Goal: Task Accomplishment & Management: Use online tool/utility

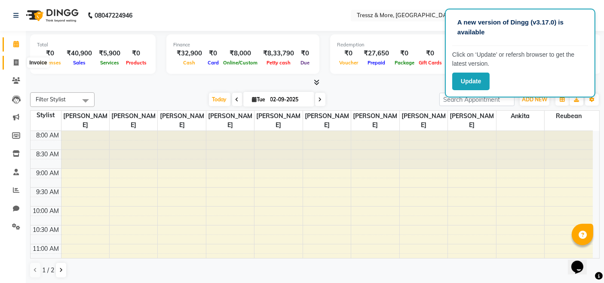
click at [14, 60] on icon at bounding box center [16, 62] width 5 height 6
select select "service"
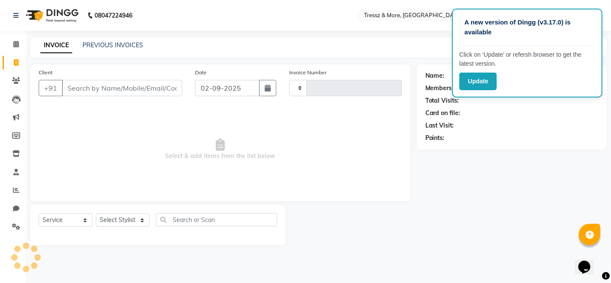
type input "2151"
select select "3037"
click at [21, 45] on span at bounding box center [16, 45] width 15 height 10
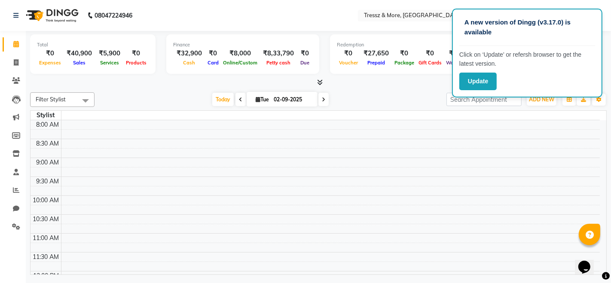
click at [100, 40] on div "Total ₹0 Expenses ₹40,900 Sales ₹5,900 Services ₹0 Products" at bounding box center [92, 54] width 125 height 40
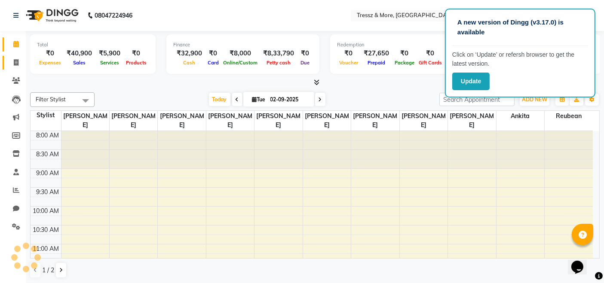
click at [13, 56] on link "Invoice" at bounding box center [13, 63] width 21 height 14
select select "service"
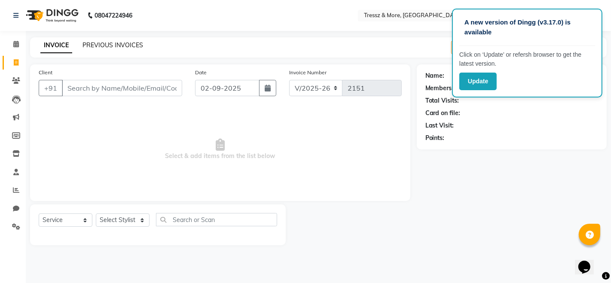
click at [103, 44] on link "PREVIOUS INVOICES" at bounding box center [113, 45] width 61 height 8
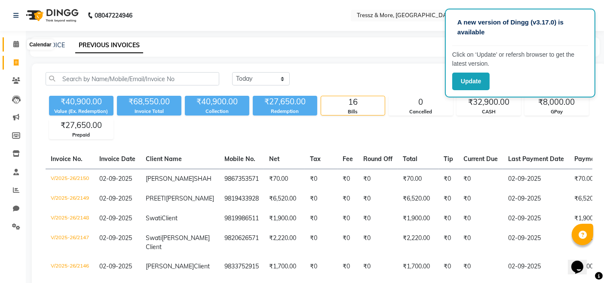
click at [18, 45] on icon at bounding box center [16, 44] width 6 height 6
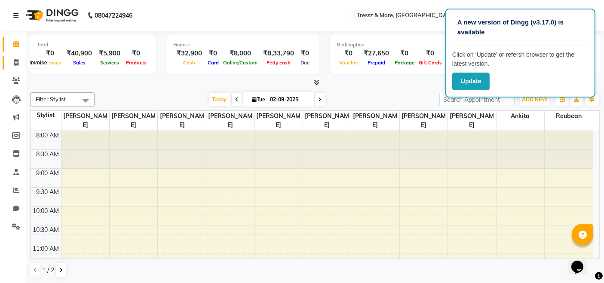
click at [16, 62] on icon at bounding box center [16, 62] width 5 height 6
select select "service"
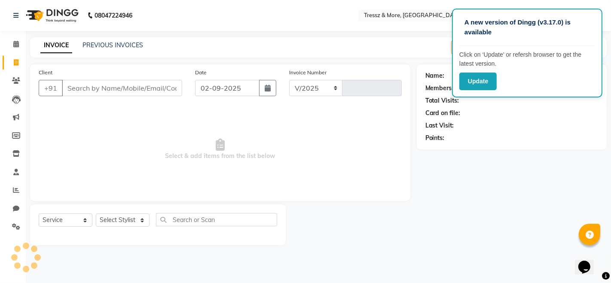
select select "3037"
type input "2151"
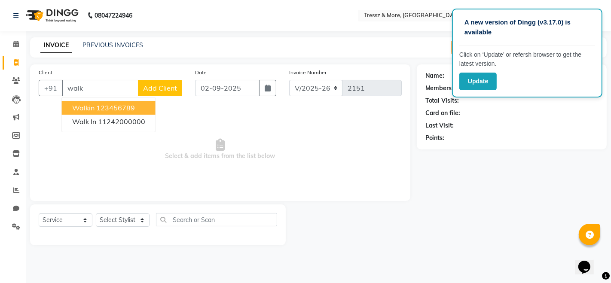
click at [87, 104] on span "walkin" at bounding box center [83, 108] width 22 height 9
type input "123456789"
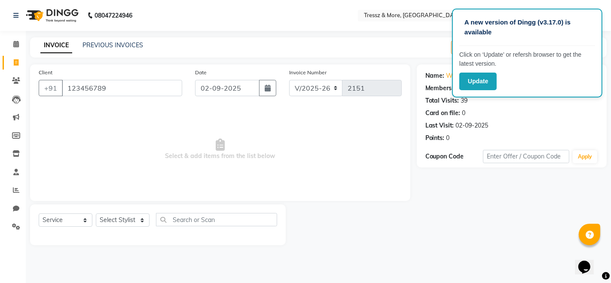
click at [113, 104] on div "Client [PHONE_NUMBER] Date [DATE] Invoice Number V/2025 V/[PHONE_NUMBER] Select…" at bounding box center [220, 132] width 380 height 137
click at [113, 95] on input "123456789" at bounding box center [122, 88] width 120 height 16
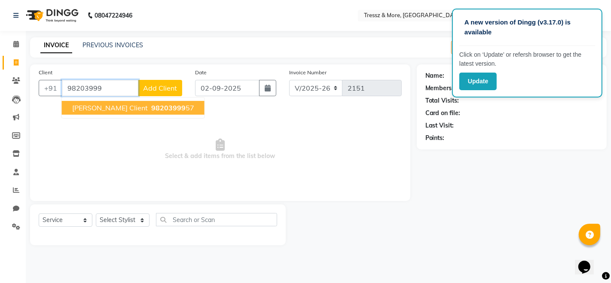
click at [151, 107] on span "98203999" at bounding box center [168, 108] width 34 height 9
type input "9820399957"
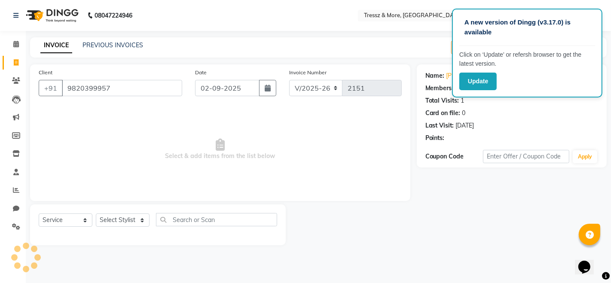
select select "1: Object"
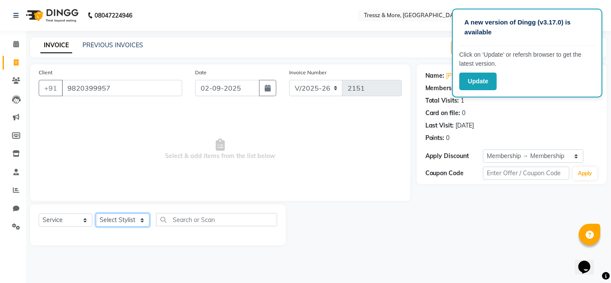
click at [129, 222] on select "Select Stylist [PERSON_NAME] Anas [PERSON_NAME] [PERSON_NAME] [PERSON_NAME] [PE…" at bounding box center [123, 220] width 54 height 13
select select "72132"
click at [96, 214] on select "Select Stylist [PERSON_NAME] Anas [PERSON_NAME] [PERSON_NAME] [PERSON_NAME] [PE…" at bounding box center [123, 220] width 54 height 13
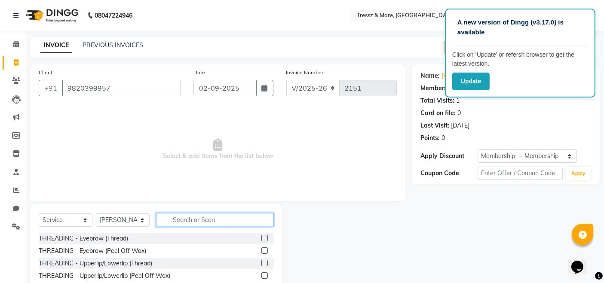
click at [191, 216] on input "text" at bounding box center [215, 219] width 118 height 13
type input "hair"
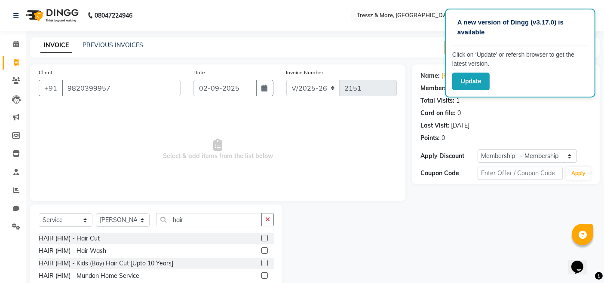
click at [261, 237] on label at bounding box center [264, 238] width 6 height 6
click at [261, 237] on input "checkbox" at bounding box center [264, 239] width 6 height 6
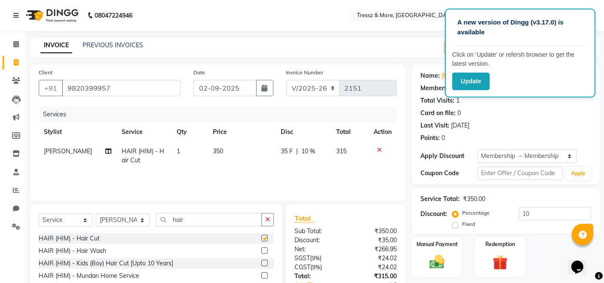
checkbox input "false"
click at [444, 268] on img at bounding box center [437, 262] width 26 height 18
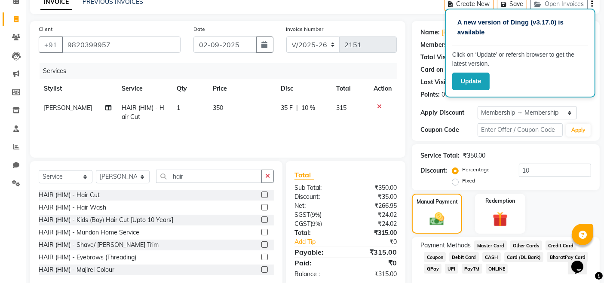
scroll to position [79, 0]
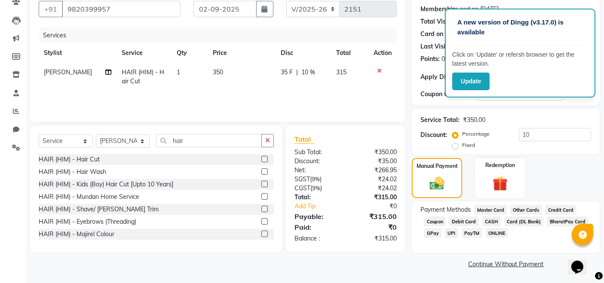
click at [493, 219] on span "CASH" at bounding box center [491, 222] width 18 height 10
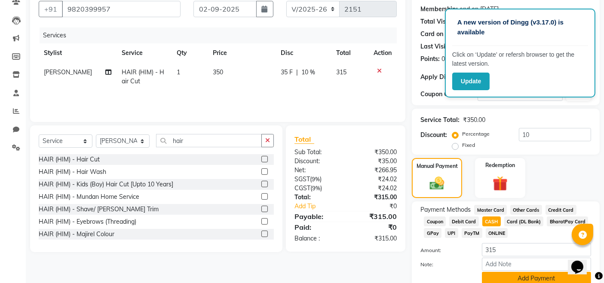
click at [533, 280] on button "Add Payment" at bounding box center [536, 278] width 109 height 13
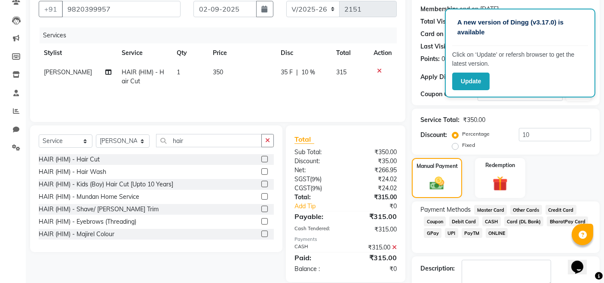
scroll to position [128, 0]
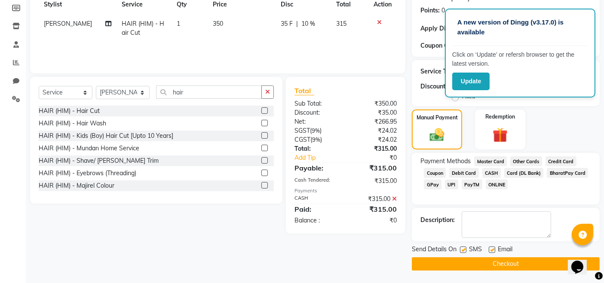
click at [480, 262] on button "Checkout" at bounding box center [506, 263] width 188 height 13
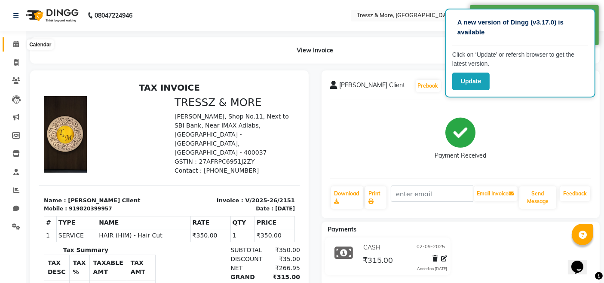
click at [15, 41] on icon at bounding box center [16, 44] width 6 height 6
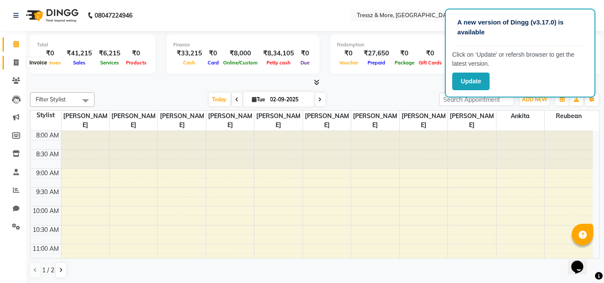
click at [15, 67] on span at bounding box center [16, 63] width 15 height 10
select select "service"
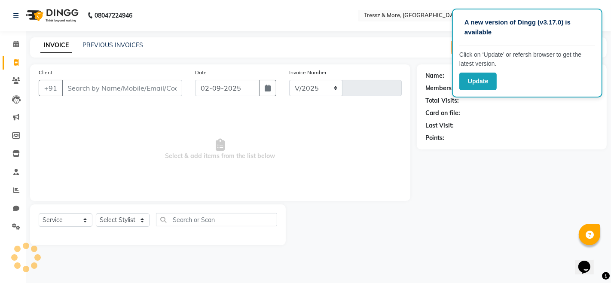
select select "3037"
type input "2152"
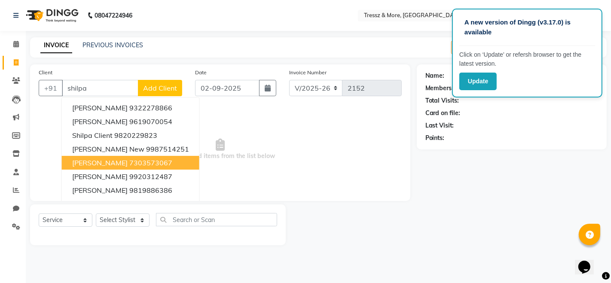
click at [130, 162] on ngb-highlight "7303573067" at bounding box center [150, 163] width 43 height 9
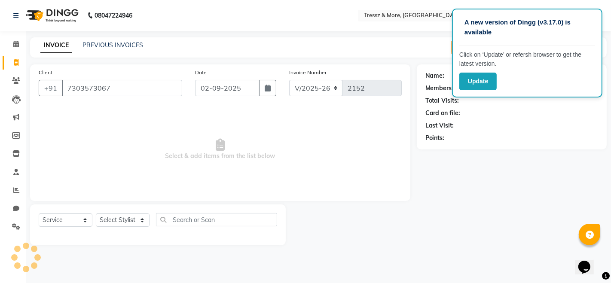
type input "7303573067"
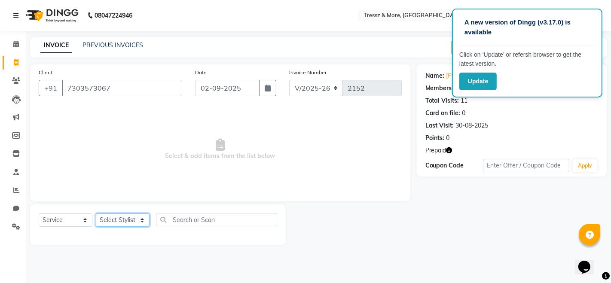
click at [136, 217] on select "Select Stylist [PERSON_NAME] Anas [PERSON_NAME] [PERSON_NAME] [PERSON_NAME] [PE…" at bounding box center [123, 220] width 54 height 13
select select "13463"
click at [96, 214] on select "Select Stylist [PERSON_NAME] Anas [PERSON_NAME] [PERSON_NAME] [PERSON_NAME] [PE…" at bounding box center [123, 220] width 54 height 13
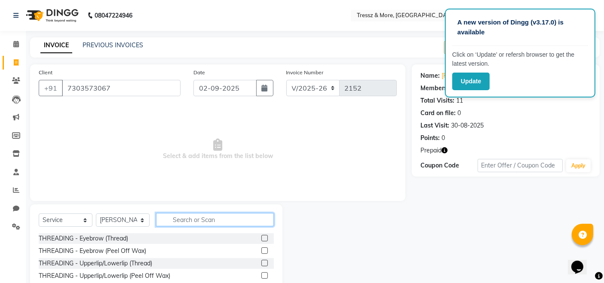
click at [176, 221] on input "text" at bounding box center [215, 219] width 118 height 13
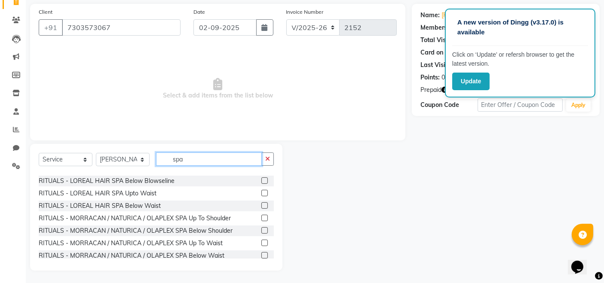
scroll to position [150, 0]
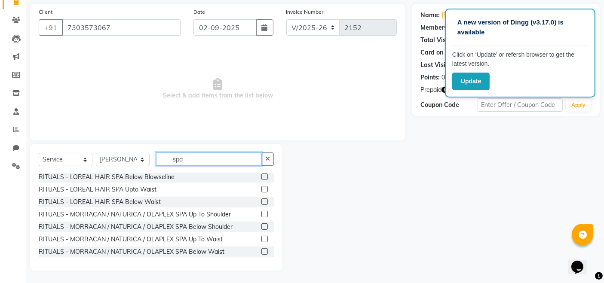
type input "spa"
click at [261, 239] on label at bounding box center [264, 239] width 6 height 6
click at [261, 239] on input "checkbox" at bounding box center [264, 240] width 6 height 6
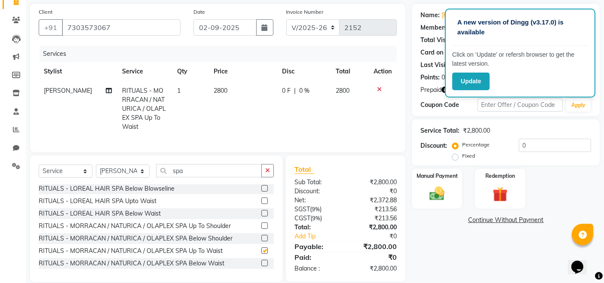
checkbox input "false"
click at [215, 96] on td "2800" at bounding box center [242, 108] width 68 height 55
select select "13463"
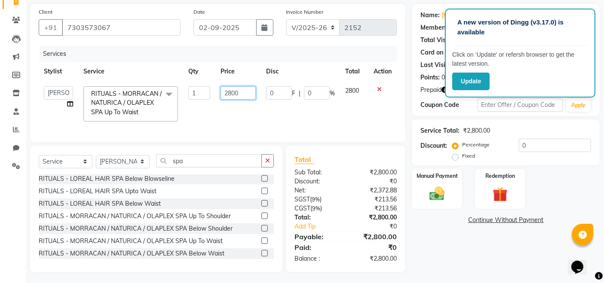
click at [229, 95] on input "2800" at bounding box center [237, 92] width 35 height 13
type input "4200"
click at [242, 110] on td "4200" at bounding box center [238, 104] width 46 height 46
select select "13463"
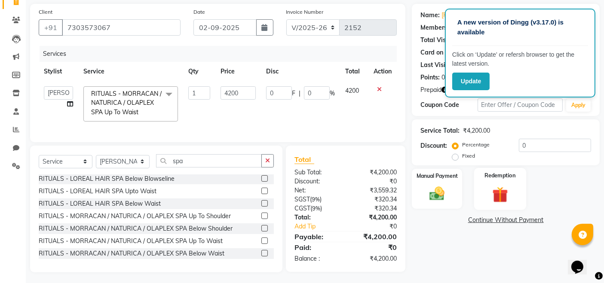
click at [487, 181] on div "Redemption" at bounding box center [500, 189] width 52 height 42
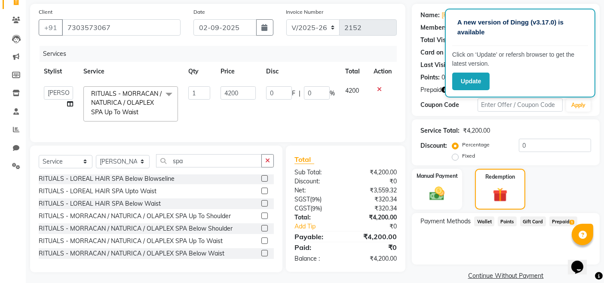
click at [564, 220] on span "Prepaid 1" at bounding box center [563, 222] width 28 height 10
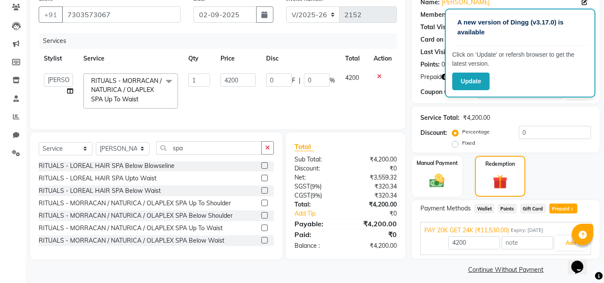
scroll to position [79, 0]
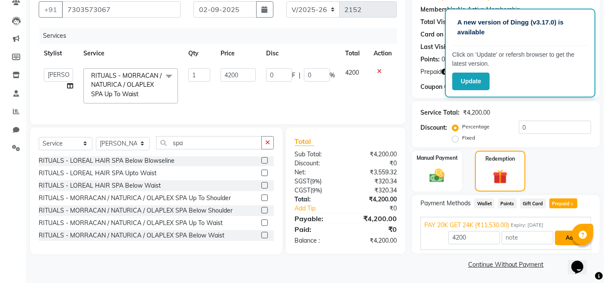
click at [566, 236] on button "Add" at bounding box center [570, 238] width 31 height 15
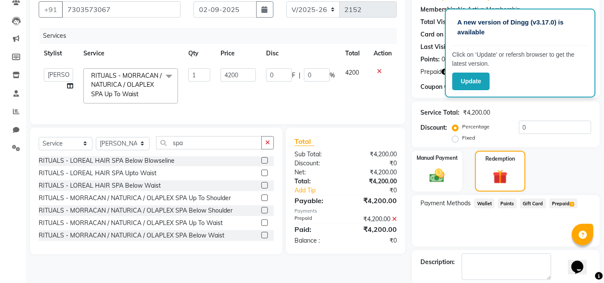
scroll to position [120, 0]
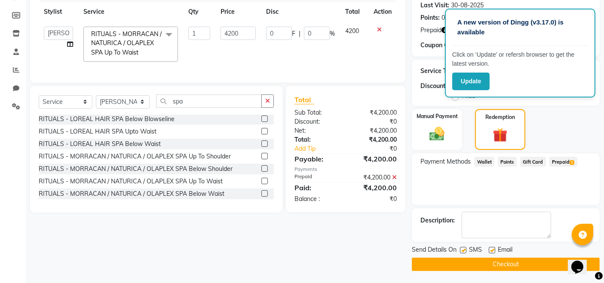
click at [516, 259] on button "Checkout" at bounding box center [506, 264] width 188 height 13
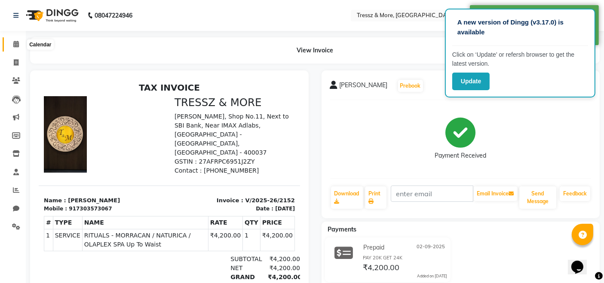
click at [13, 43] on icon at bounding box center [16, 44] width 6 height 6
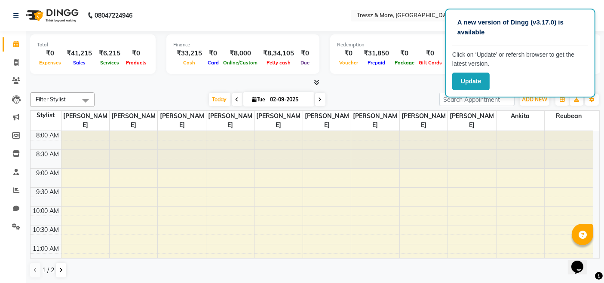
click at [13, 43] on icon at bounding box center [16, 44] width 6 height 6
click at [14, 62] on icon at bounding box center [16, 62] width 5 height 6
select select "service"
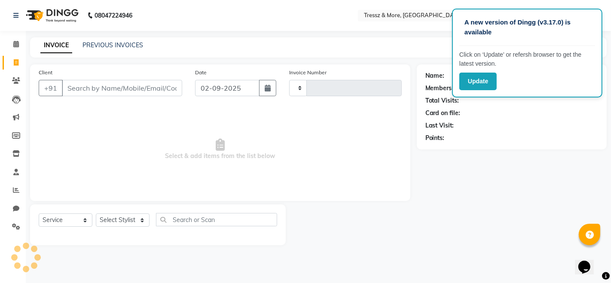
type input "2153"
select select "3037"
click at [101, 89] on input "Client" at bounding box center [122, 88] width 120 height 16
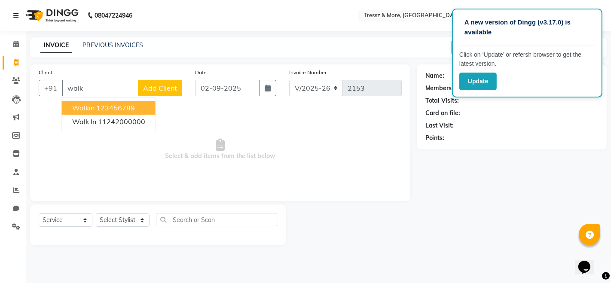
click at [107, 109] on ngb-highlight "123456789" at bounding box center [115, 108] width 39 height 9
type input "123456789"
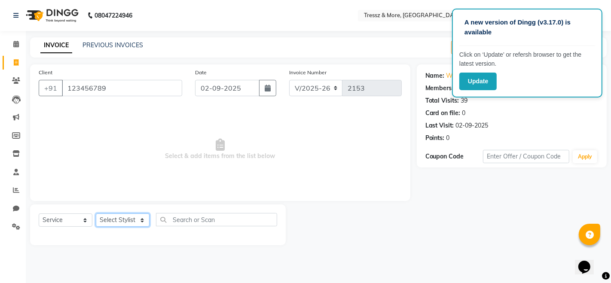
click at [124, 220] on select "Select Stylist [PERSON_NAME] Anas [PERSON_NAME] [PERSON_NAME] [PERSON_NAME] [PE…" at bounding box center [123, 220] width 54 height 13
select select "72136"
click at [96, 214] on select "Select Stylist [PERSON_NAME] Anas [PERSON_NAME] [PERSON_NAME] [PERSON_NAME] [PE…" at bounding box center [123, 220] width 54 height 13
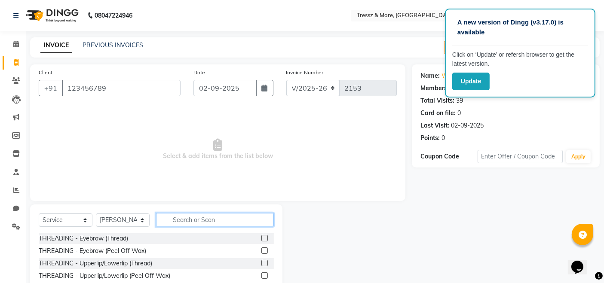
click at [221, 219] on input "text" at bounding box center [215, 219] width 118 height 13
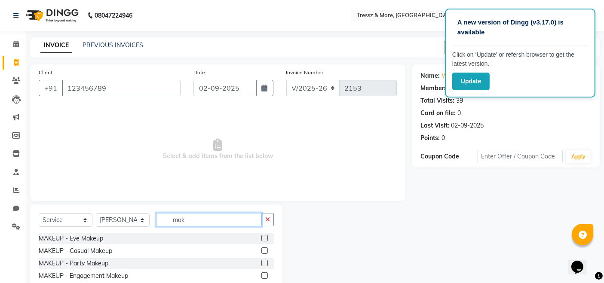
type input "mak"
click at [261, 262] on label at bounding box center [264, 263] width 6 height 6
click at [261, 262] on input "checkbox" at bounding box center [264, 264] width 6 height 6
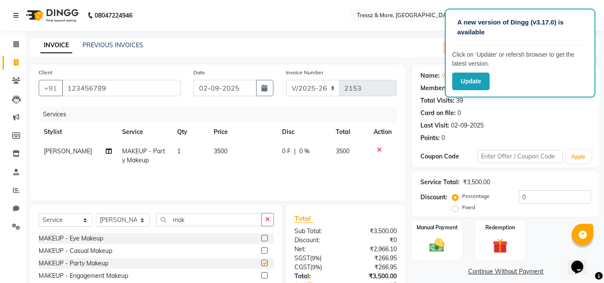
checkbox input "false"
click at [218, 158] on td "3500" at bounding box center [242, 156] width 68 height 28
select select "72136"
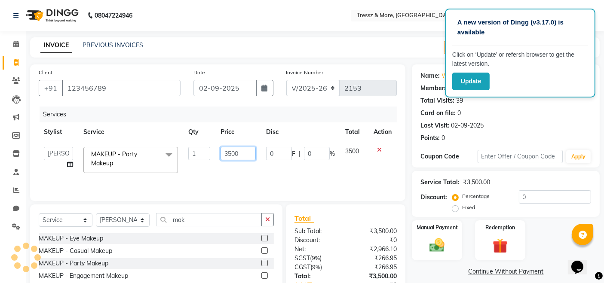
click at [236, 156] on input "3500" at bounding box center [237, 153] width 35 height 13
type input "6300"
click at [251, 171] on div "Services Stylist Service Qty Price Disc Total Action [PERSON_NAME] Anas [PERSON…" at bounding box center [218, 150] width 358 height 86
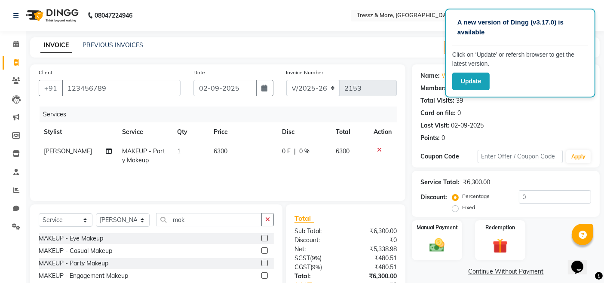
scroll to position [61, 0]
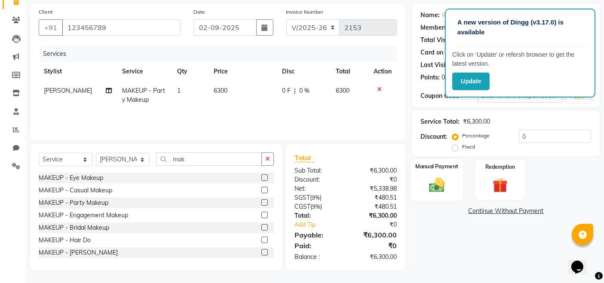
click at [447, 186] on img at bounding box center [437, 185] width 26 height 18
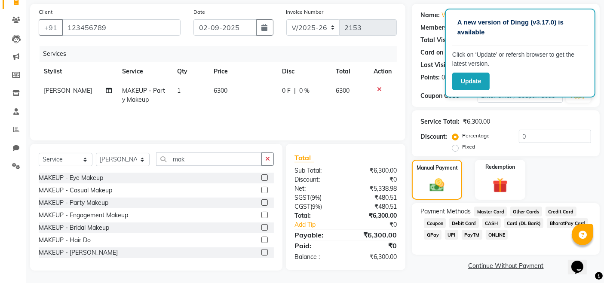
click at [491, 221] on span "CASH" at bounding box center [491, 223] width 18 height 10
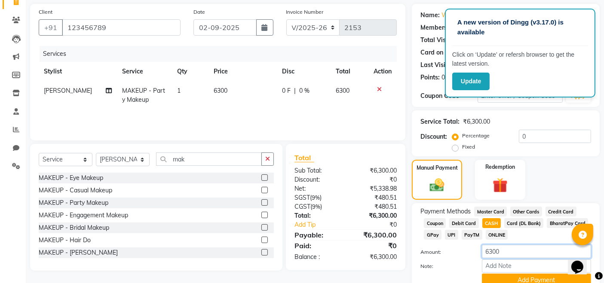
click at [493, 251] on input "6300" at bounding box center [536, 251] width 109 height 13
type input "4500"
click at [507, 279] on button "Add Payment" at bounding box center [536, 280] width 109 height 13
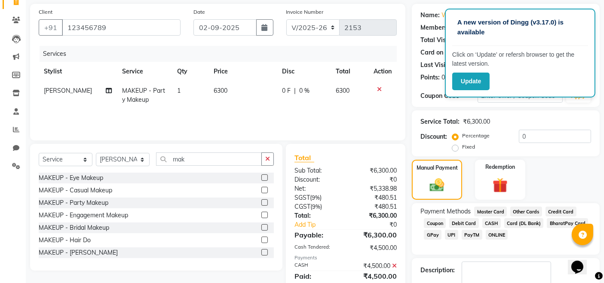
click at [435, 234] on span "GPay" at bounding box center [433, 235] width 18 height 10
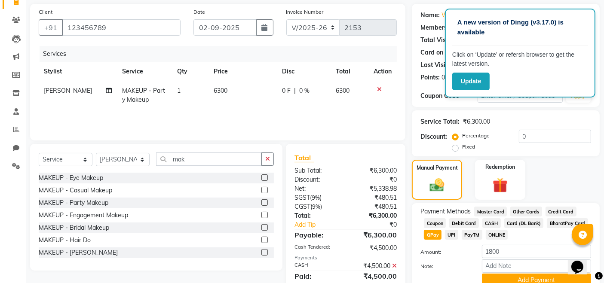
scroll to position [146, 0]
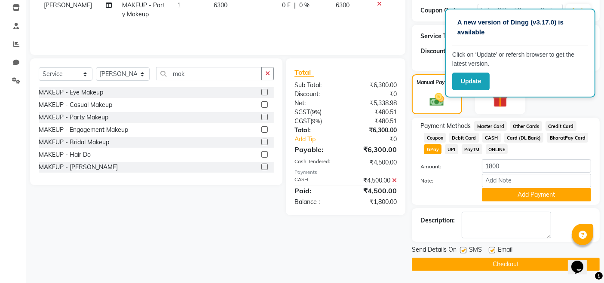
click at [521, 249] on div "Send Details On SMS Email" at bounding box center [506, 250] width 188 height 11
click at [529, 196] on button "Add Payment" at bounding box center [536, 194] width 109 height 13
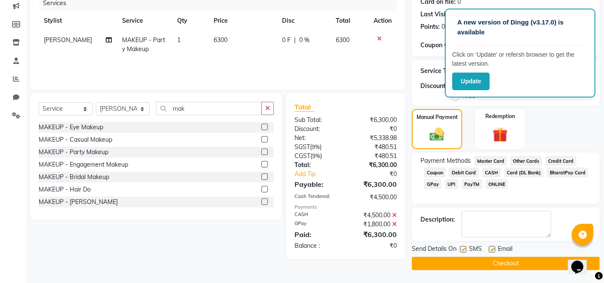
scroll to position [110, 0]
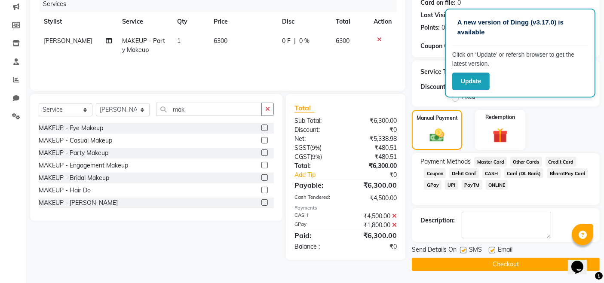
click at [499, 263] on button "Checkout" at bounding box center [506, 264] width 188 height 13
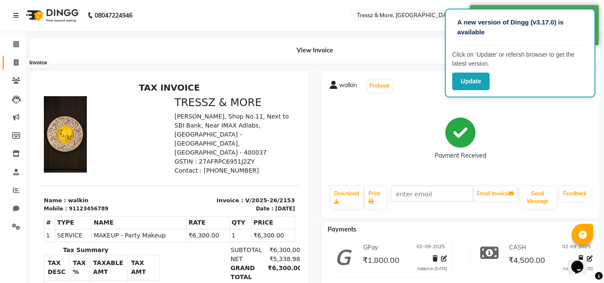
click at [18, 59] on icon at bounding box center [16, 62] width 5 height 6
select select "3037"
select select "service"
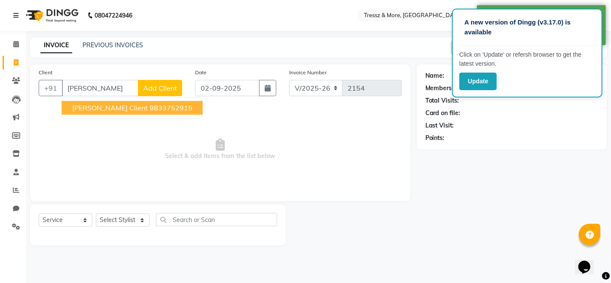
click at [116, 105] on span "[PERSON_NAME] Client" at bounding box center [110, 108] width 76 height 9
type input "9833752915"
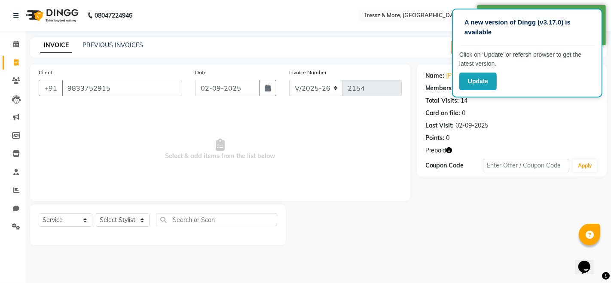
click at [449, 148] on icon "button" at bounding box center [450, 150] width 6 height 6
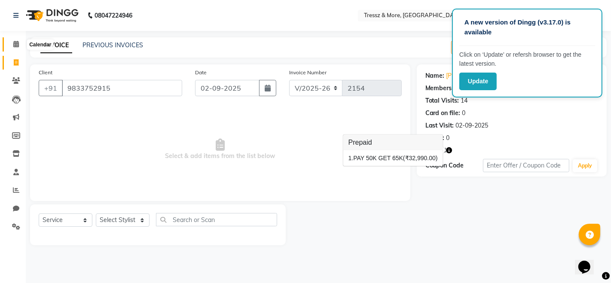
click at [16, 48] on span at bounding box center [16, 45] width 15 height 10
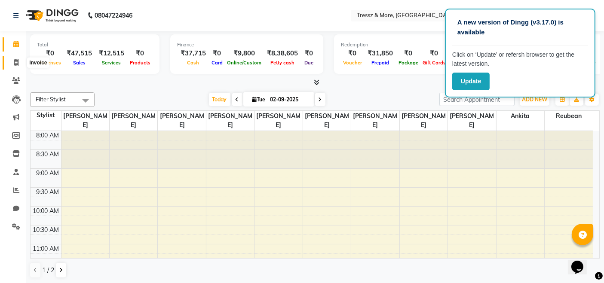
click at [12, 63] on span at bounding box center [16, 63] width 15 height 10
select select "service"
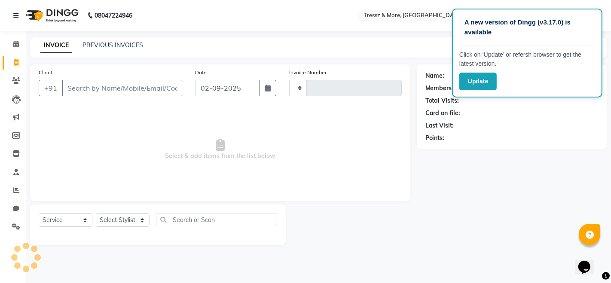
type input "2154"
select select "3037"
click at [107, 49] on div "PREVIOUS INVOICES" at bounding box center [113, 45] width 61 height 9
click at [18, 49] on span at bounding box center [16, 45] width 15 height 10
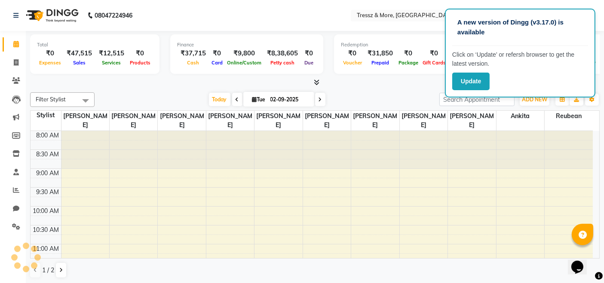
scroll to position [342, 0]
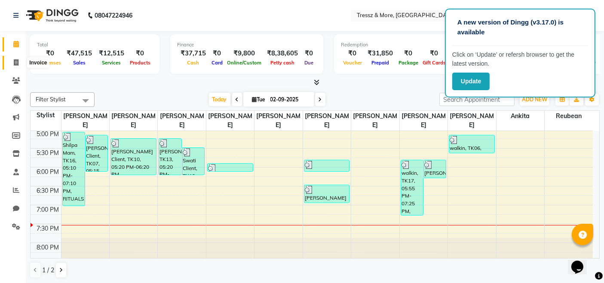
click at [14, 60] on icon at bounding box center [16, 62] width 5 height 6
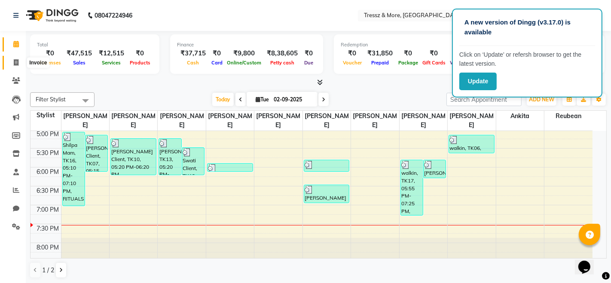
select select "service"
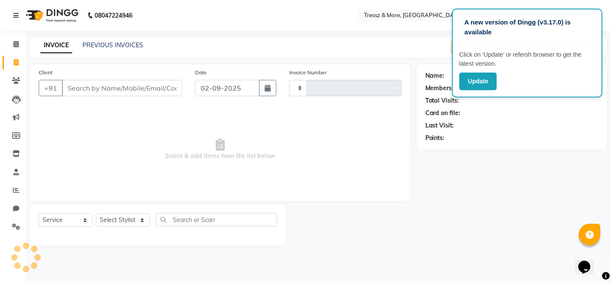
type input "2154"
select select "3037"
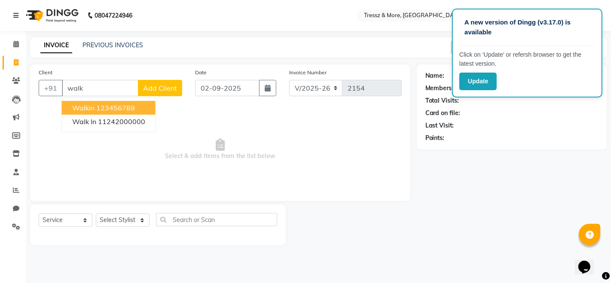
click at [98, 107] on ngb-highlight "123456789" at bounding box center [115, 108] width 39 height 9
type input "123456789"
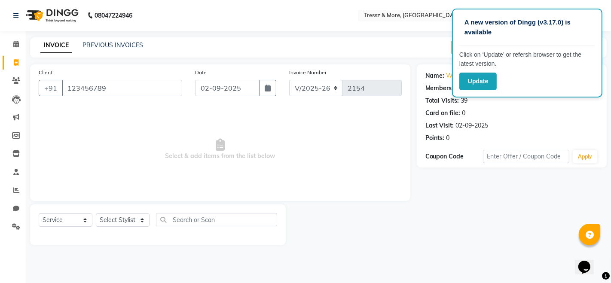
click at [120, 212] on div "Select Service Product Membership Package Voucher Prepaid Gift Card Select Styl…" at bounding box center [158, 225] width 256 height 41
click at [122, 219] on select "Select Stylist [PERSON_NAME] Anas [PERSON_NAME] [PERSON_NAME] [PERSON_NAME] [PE…" at bounding box center [123, 220] width 54 height 13
select select "88779"
click at [96, 214] on select "Select Stylist [PERSON_NAME] Anas [PERSON_NAME] [PERSON_NAME] [PERSON_NAME] [PE…" at bounding box center [123, 220] width 54 height 13
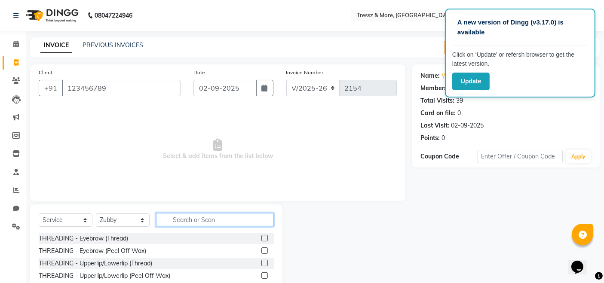
click at [191, 225] on input "text" at bounding box center [215, 219] width 118 height 13
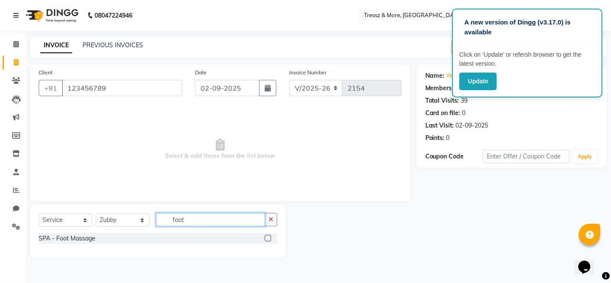
type input "foot"
click at [270, 237] on label at bounding box center [268, 238] width 6 height 6
click at [270, 237] on input "checkbox" at bounding box center [268, 239] width 6 height 6
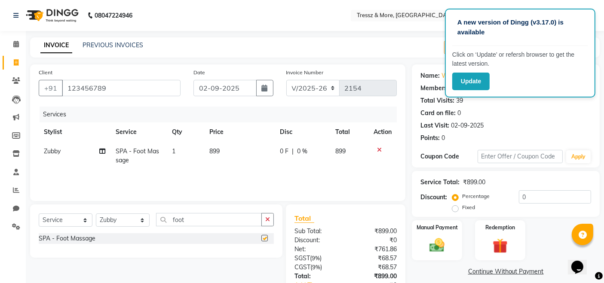
checkbox input "false"
click at [210, 157] on td "899" at bounding box center [239, 156] width 70 height 28
select select "88779"
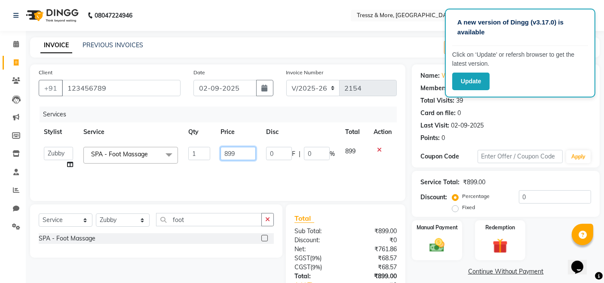
click at [232, 159] on input "899" at bounding box center [237, 153] width 35 height 13
type input "1000"
click at [237, 171] on div "Services Stylist Service Qty Price Disc Total Action [PERSON_NAME] Anas [PERSON…" at bounding box center [218, 150] width 358 height 86
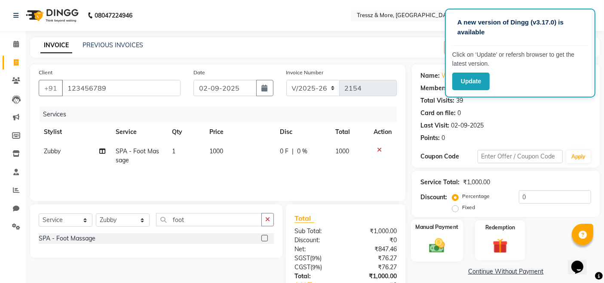
click at [433, 244] on img at bounding box center [437, 245] width 26 height 18
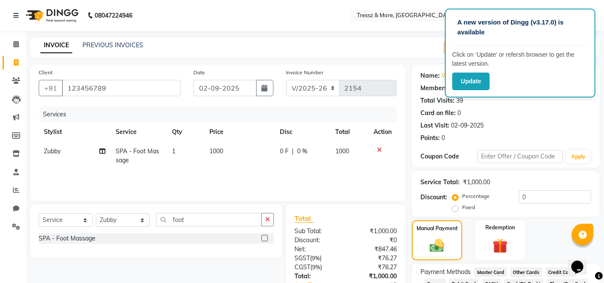
scroll to position [62, 0]
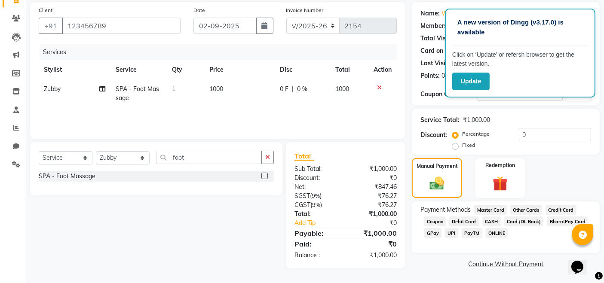
click at [491, 221] on span "CASH" at bounding box center [491, 222] width 18 height 10
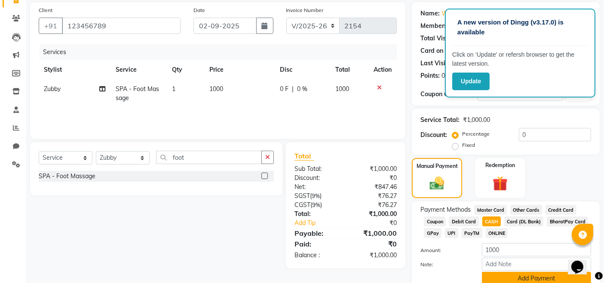
click at [513, 276] on button "Add Payment" at bounding box center [536, 278] width 109 height 13
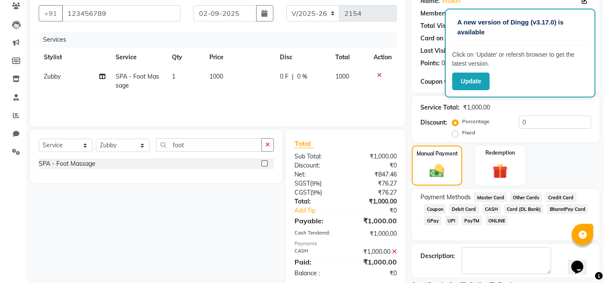
scroll to position [110, 0]
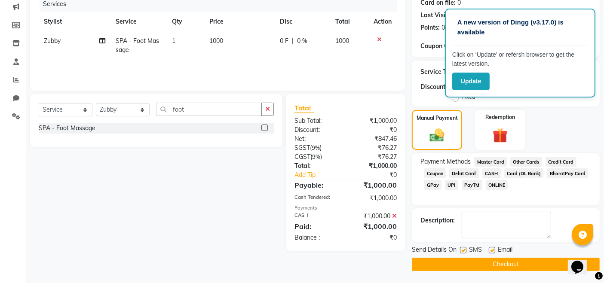
click at [521, 261] on button "Checkout" at bounding box center [506, 264] width 188 height 13
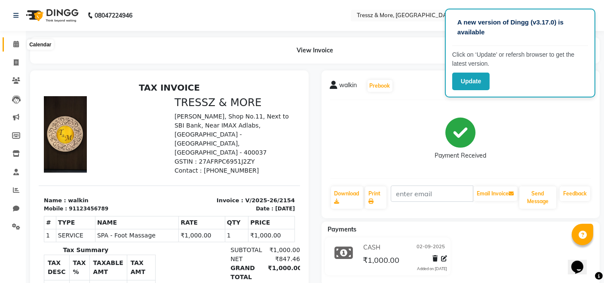
click at [20, 48] on span at bounding box center [16, 45] width 15 height 10
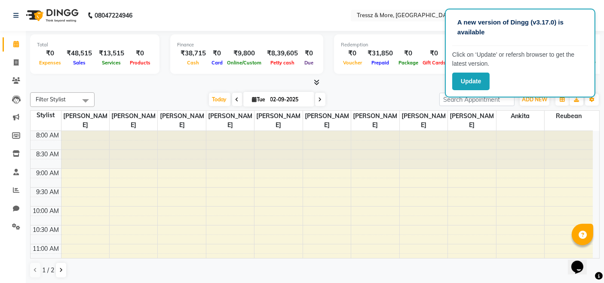
click at [214, 1] on nav "08047224946 Select Location × Tressz & More, Bhakti Park English ENGLISH Españo…" at bounding box center [302, 15] width 604 height 31
click at [214, 4] on nav "08047224946 Select Location × Tressz & More, Bhakti Park English ENGLISH Españo…" at bounding box center [302, 15] width 604 height 31
click at [14, 63] on icon at bounding box center [16, 62] width 5 height 6
select select "service"
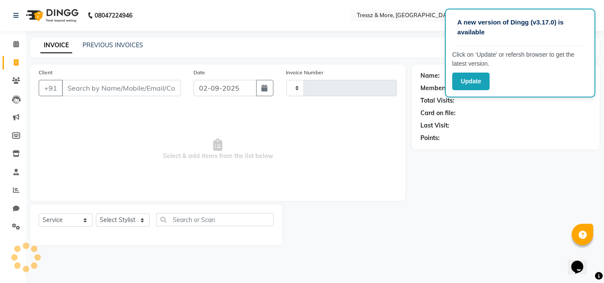
type input "2155"
select select "3037"
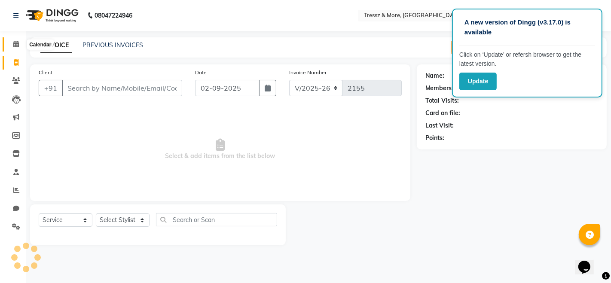
click at [16, 46] on icon at bounding box center [16, 44] width 6 height 6
